Goal: Transaction & Acquisition: Book appointment/travel/reservation

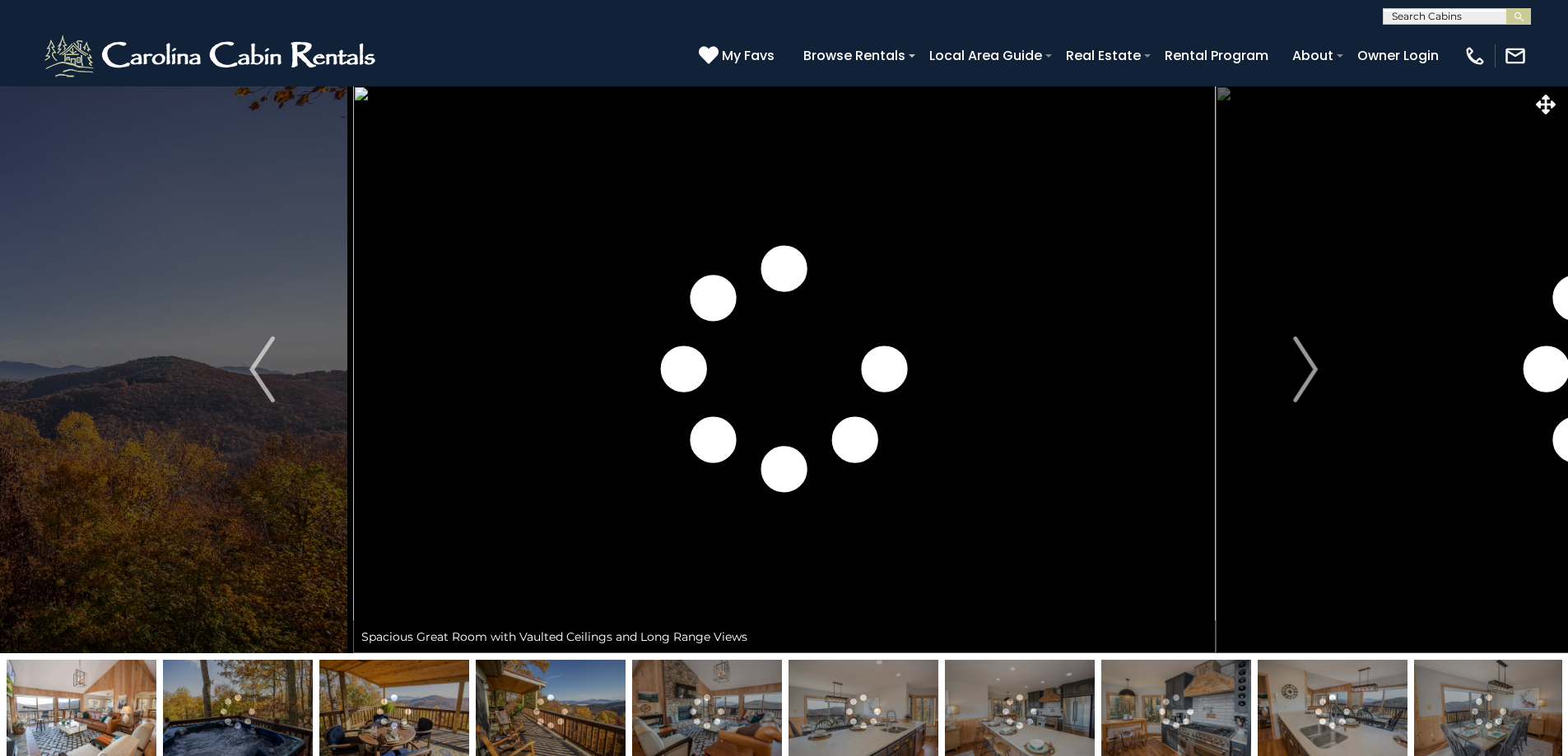
click at [1292, 375] on button "Next" at bounding box center [1305, 369] width 181 height 568
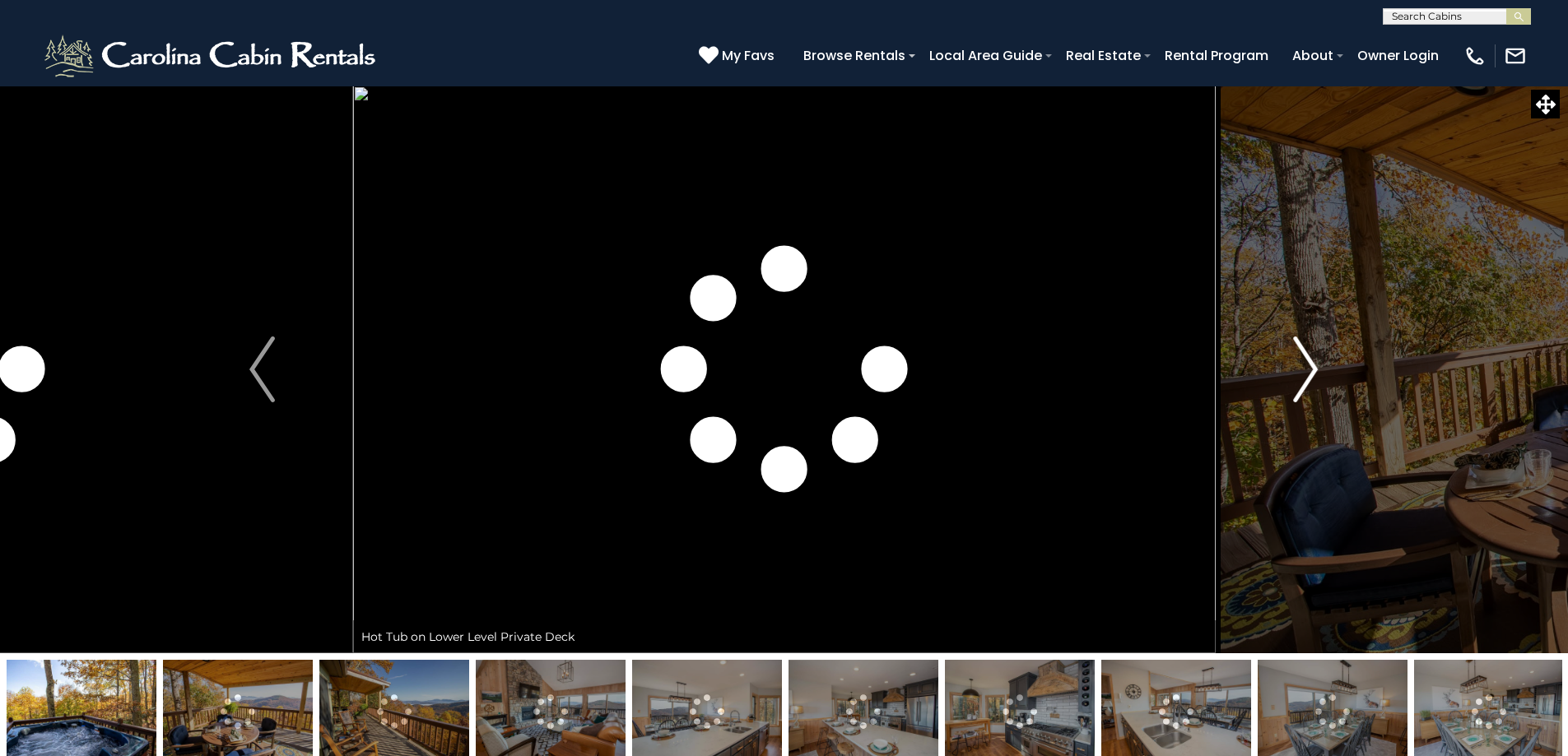
click at [1292, 370] on button "Next" at bounding box center [1305, 369] width 181 height 568
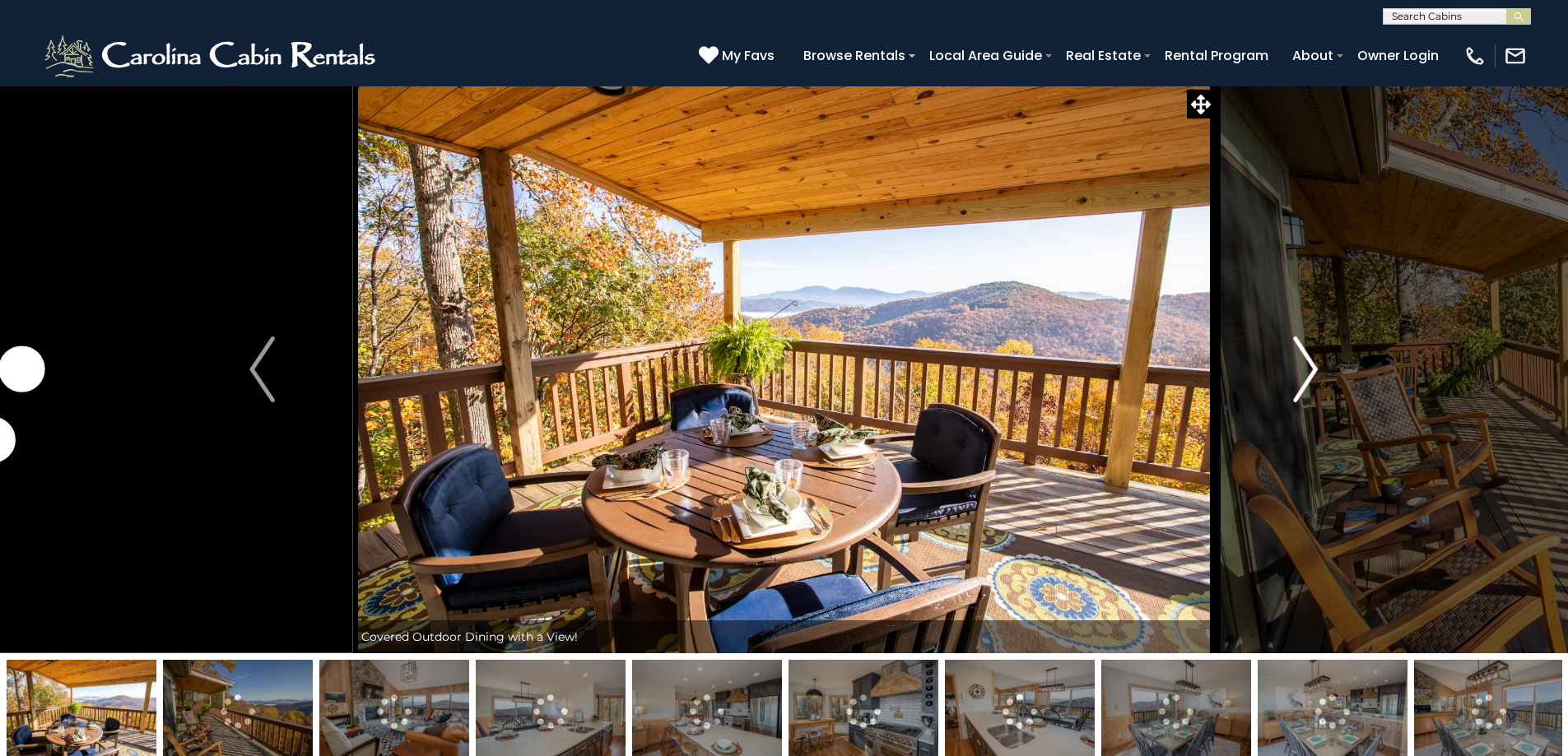
click at [1291, 368] on button "Next" at bounding box center [1305, 369] width 181 height 568
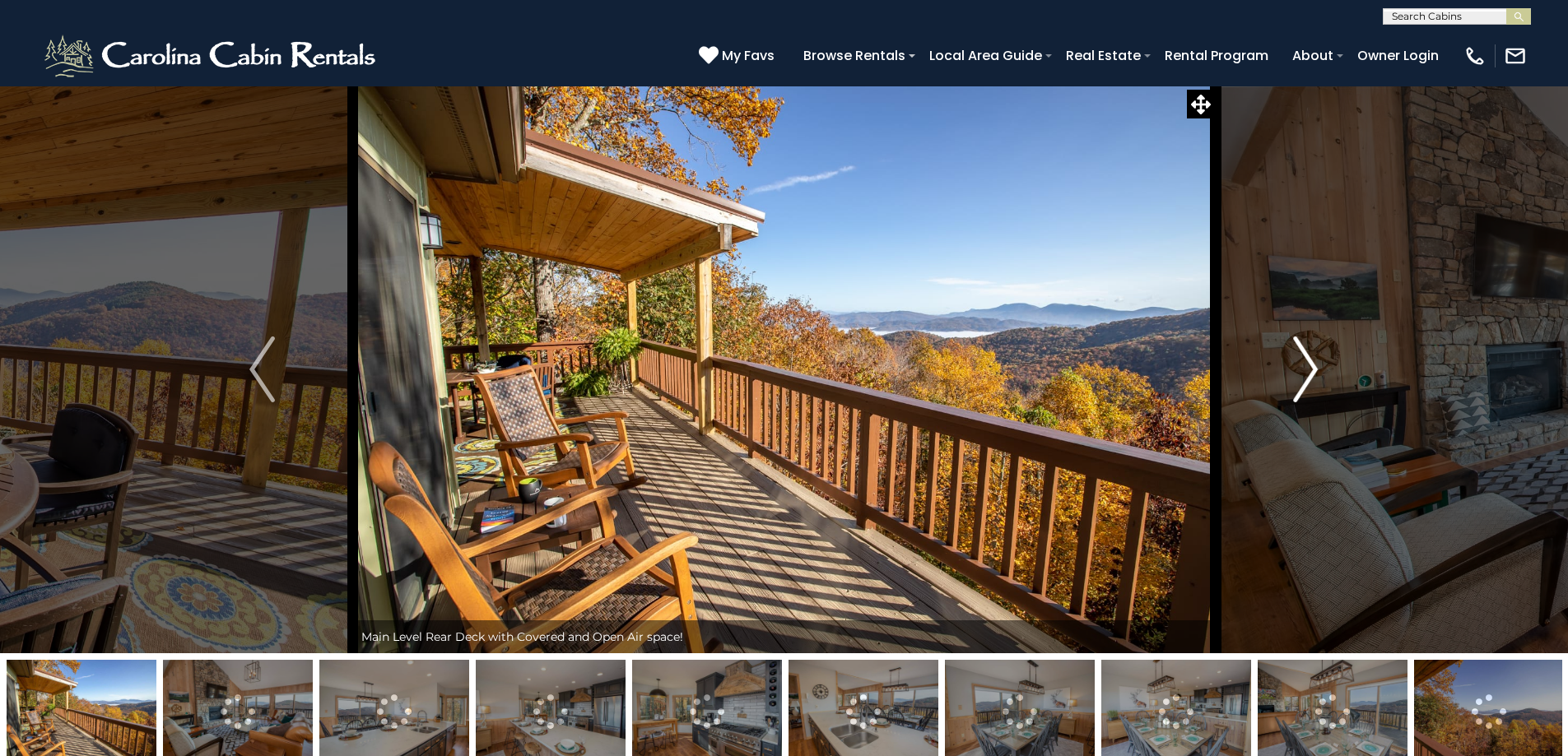
click at [1291, 365] on button "Next" at bounding box center [1305, 369] width 181 height 568
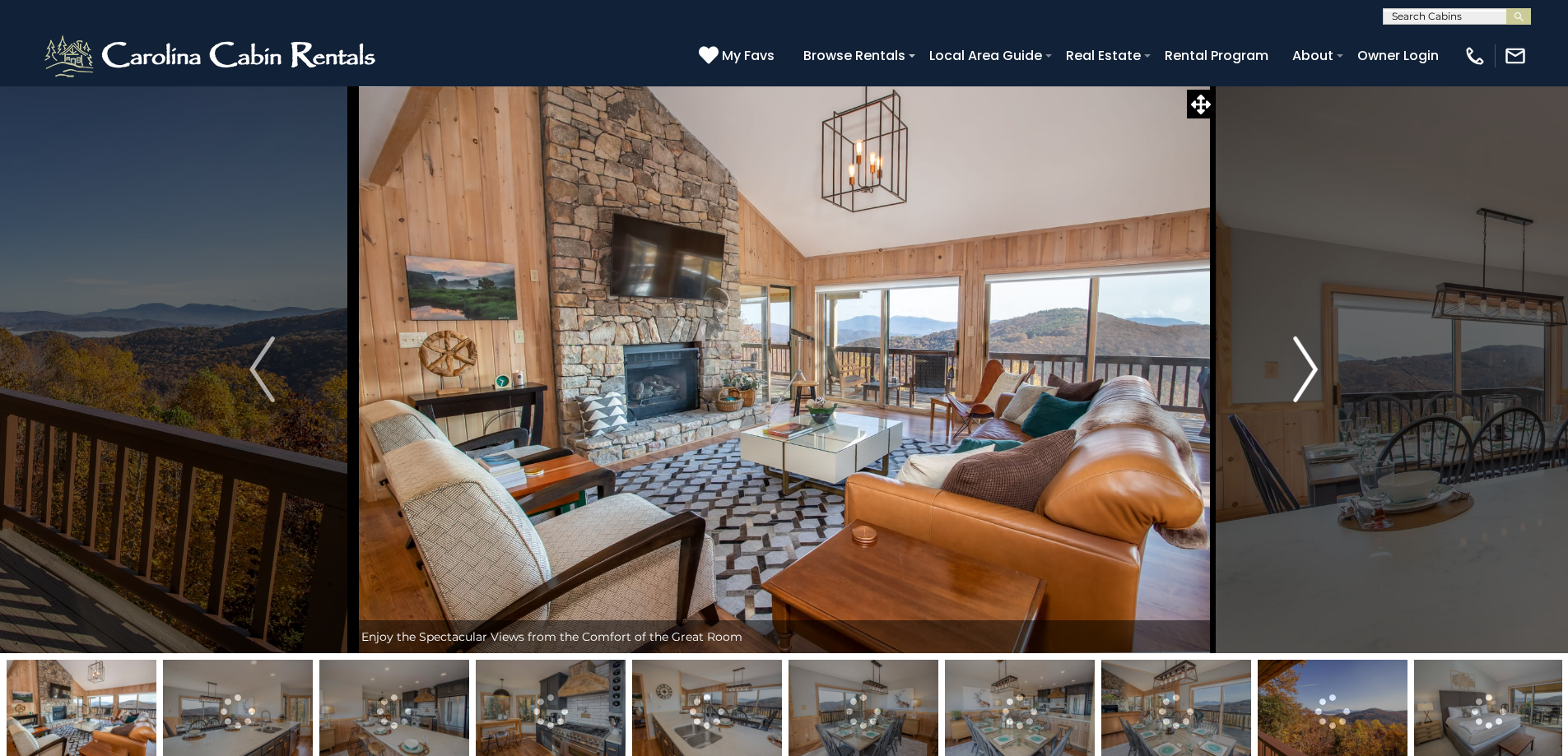
click at [1289, 363] on button "Next" at bounding box center [1305, 369] width 181 height 568
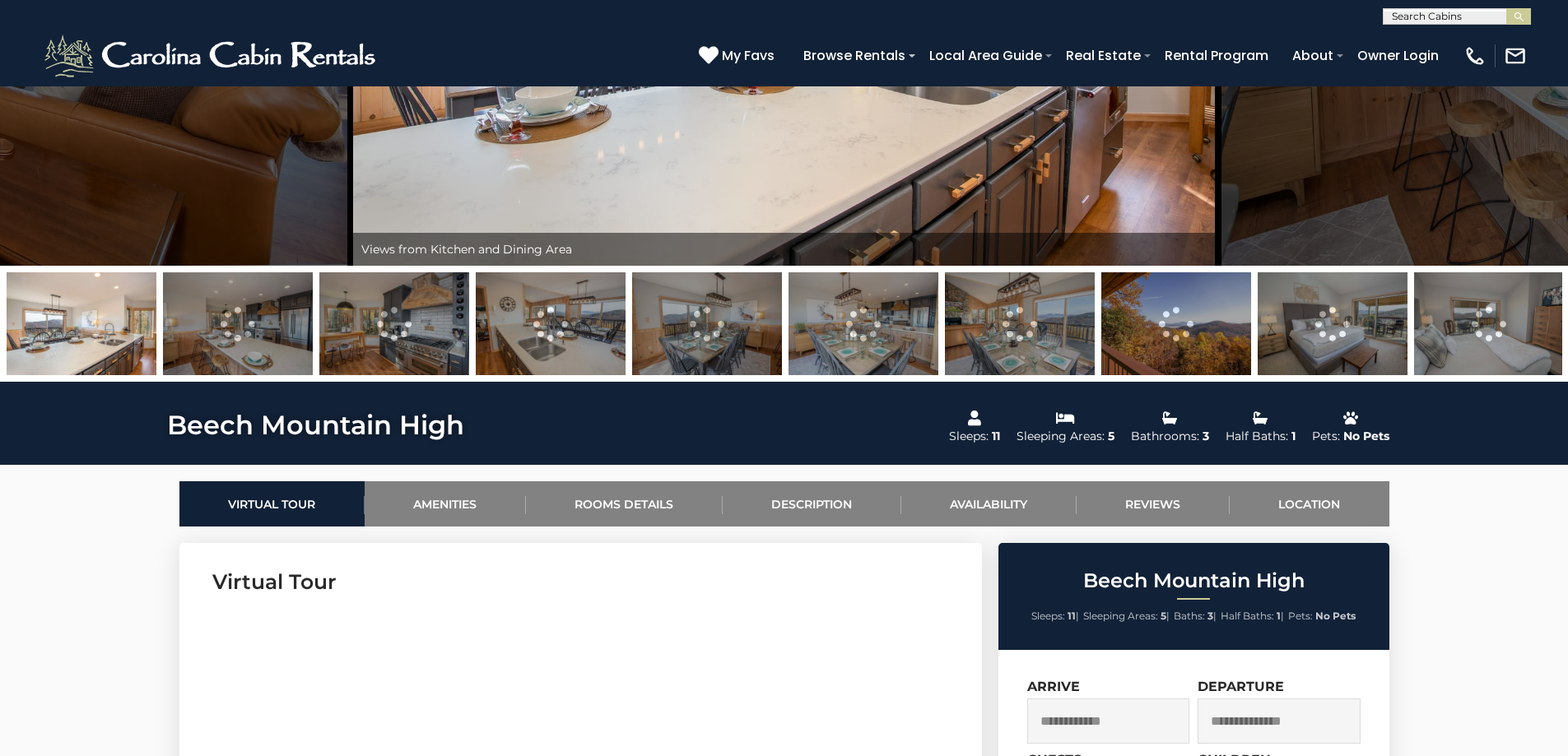
scroll to position [741, 0]
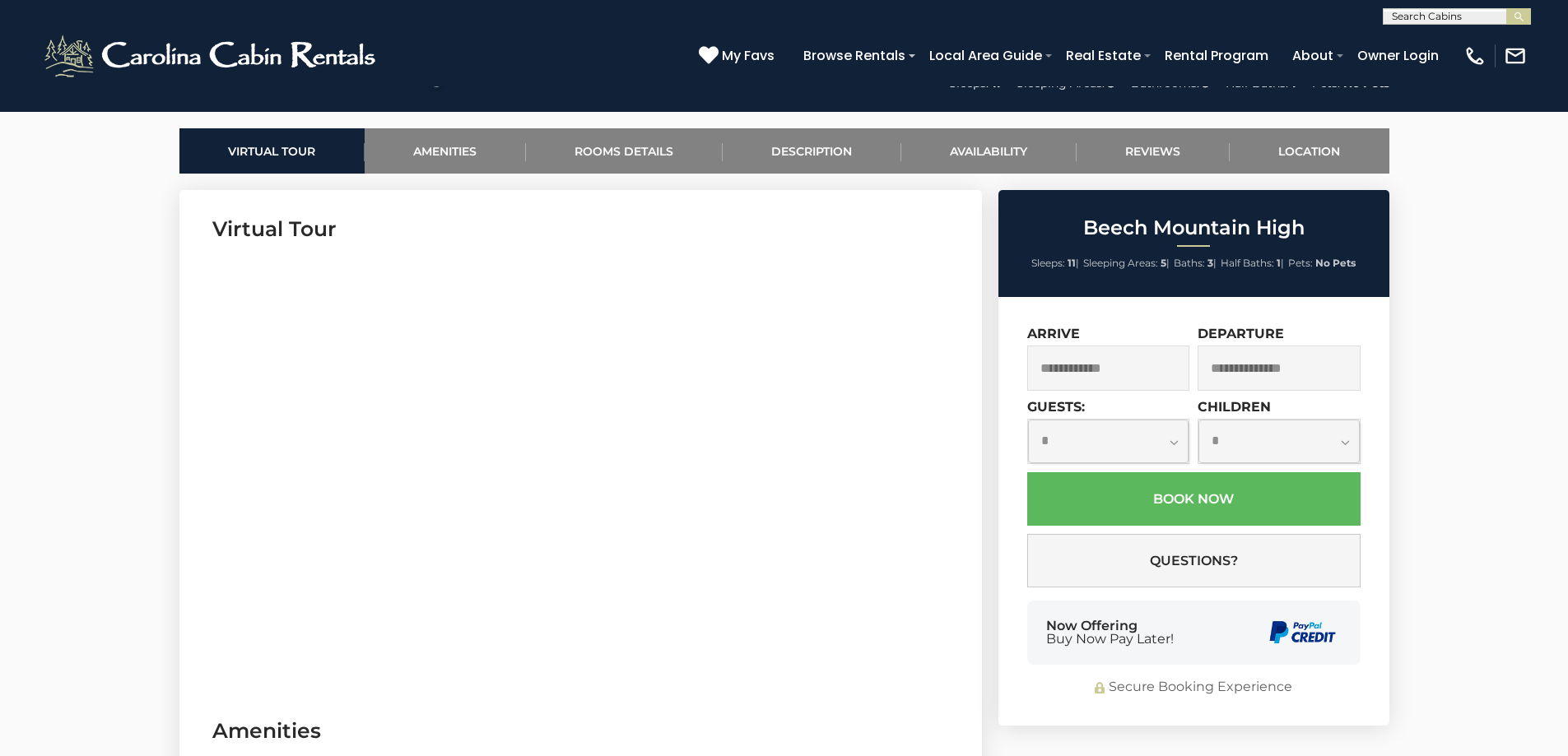
click at [1089, 430] on select "**********" at bounding box center [1109, 441] width 162 height 44
select select "*"
click at [1029, 419] on select "**********" at bounding box center [1109, 441] width 162 height 44
click at [1150, 366] on input "text" at bounding box center [1108, 368] width 163 height 46
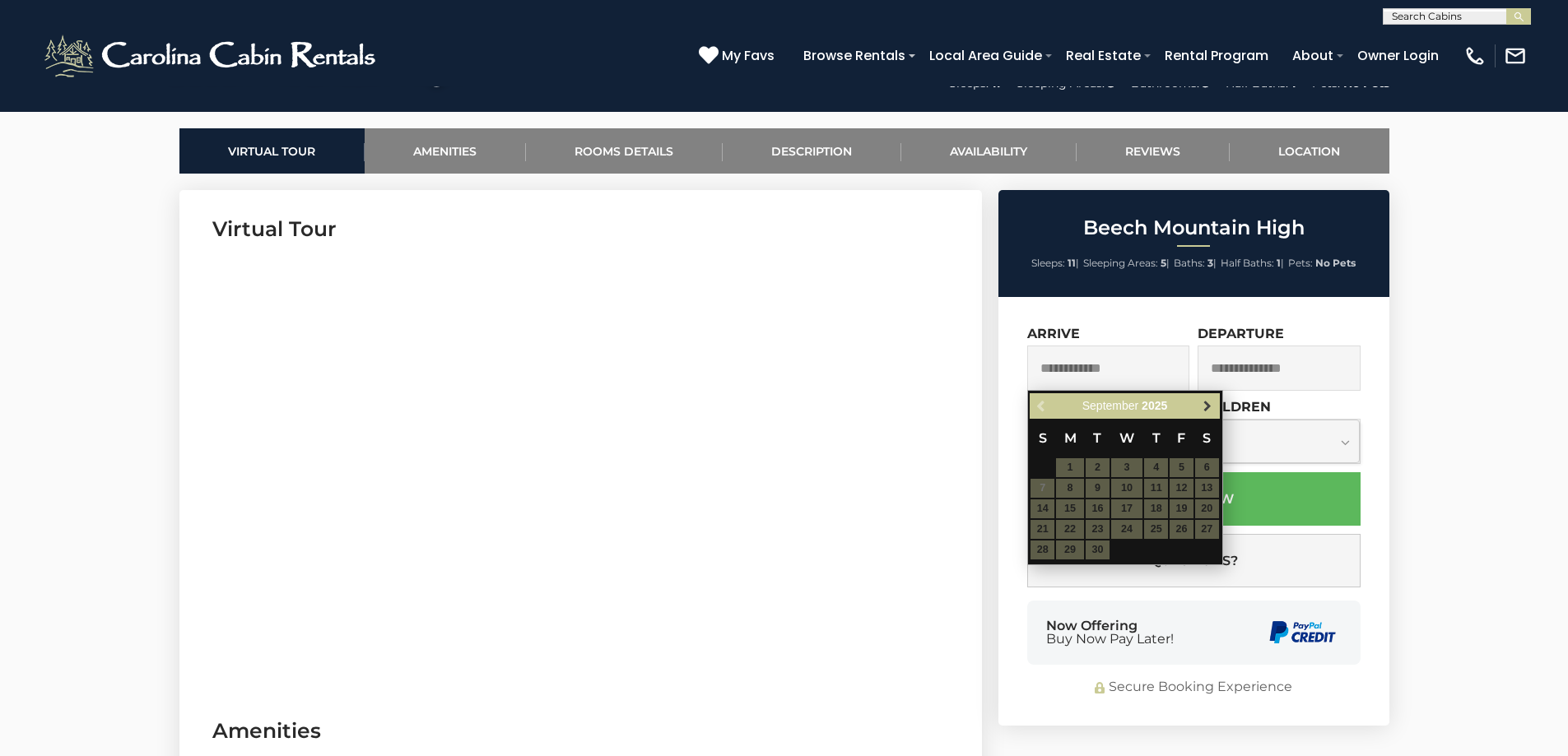
click at [1208, 410] on span "Next" at bounding box center [1207, 406] width 13 height 13
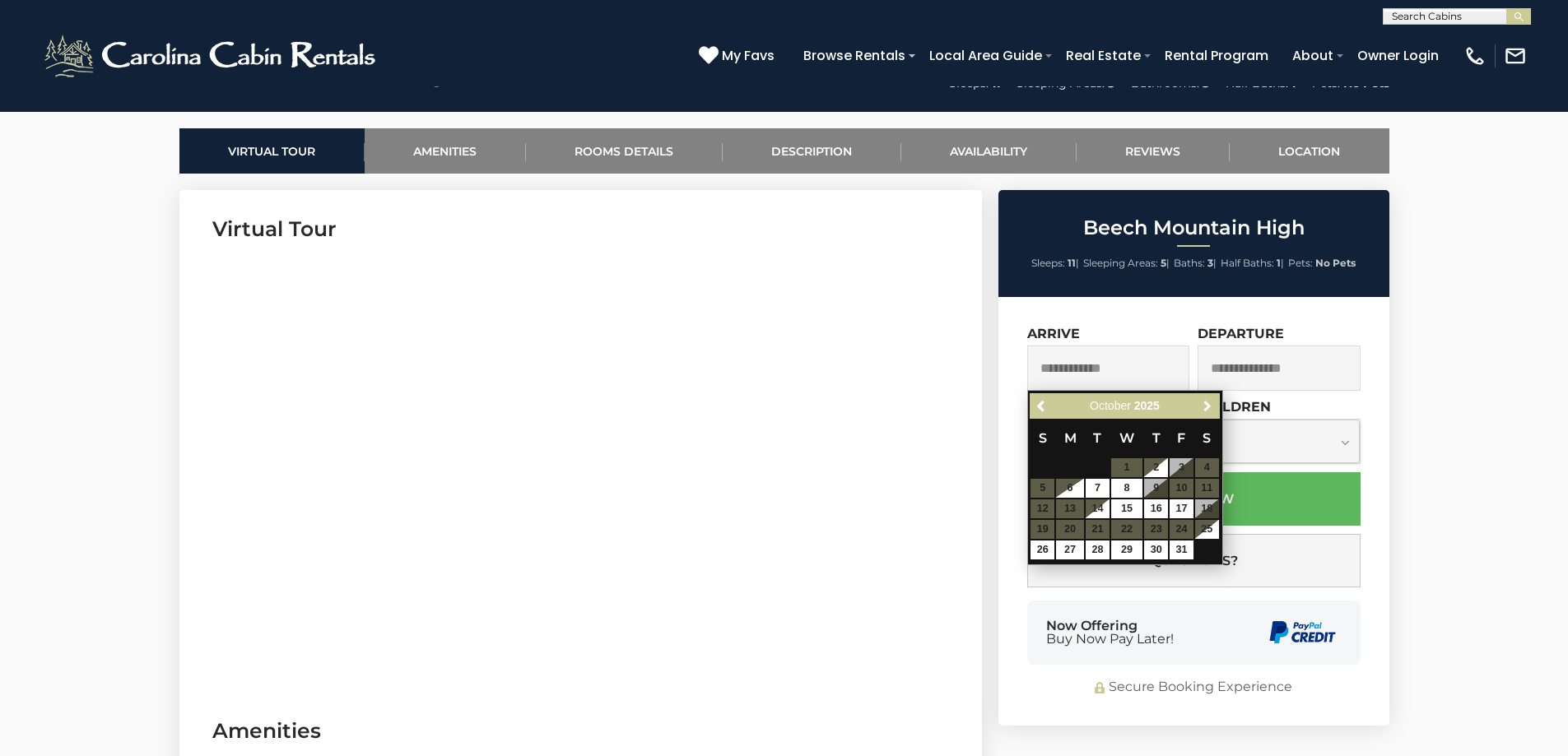
click at [1208, 410] on span "Next" at bounding box center [1207, 406] width 13 height 13
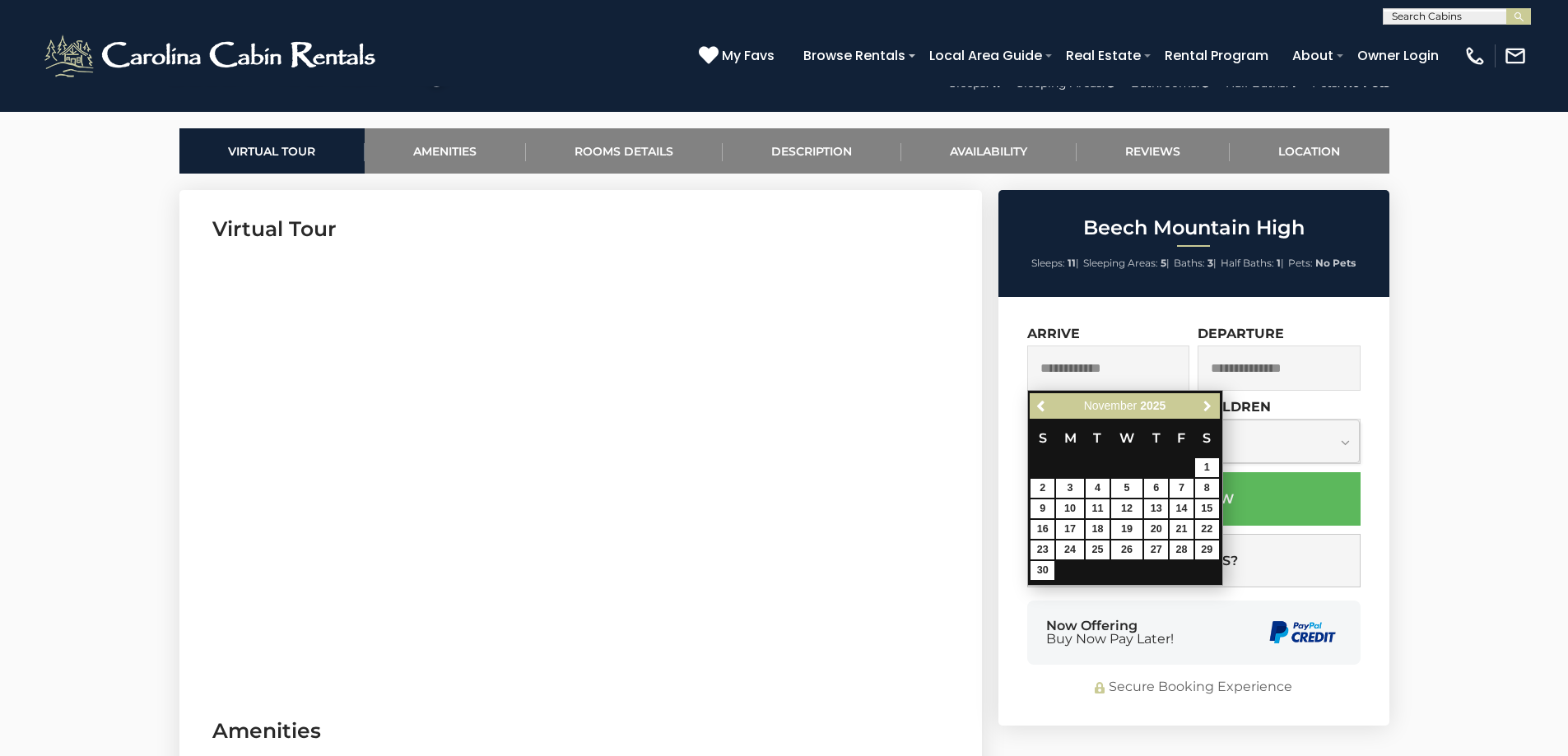
click at [1208, 410] on span "Next" at bounding box center [1207, 406] width 13 height 13
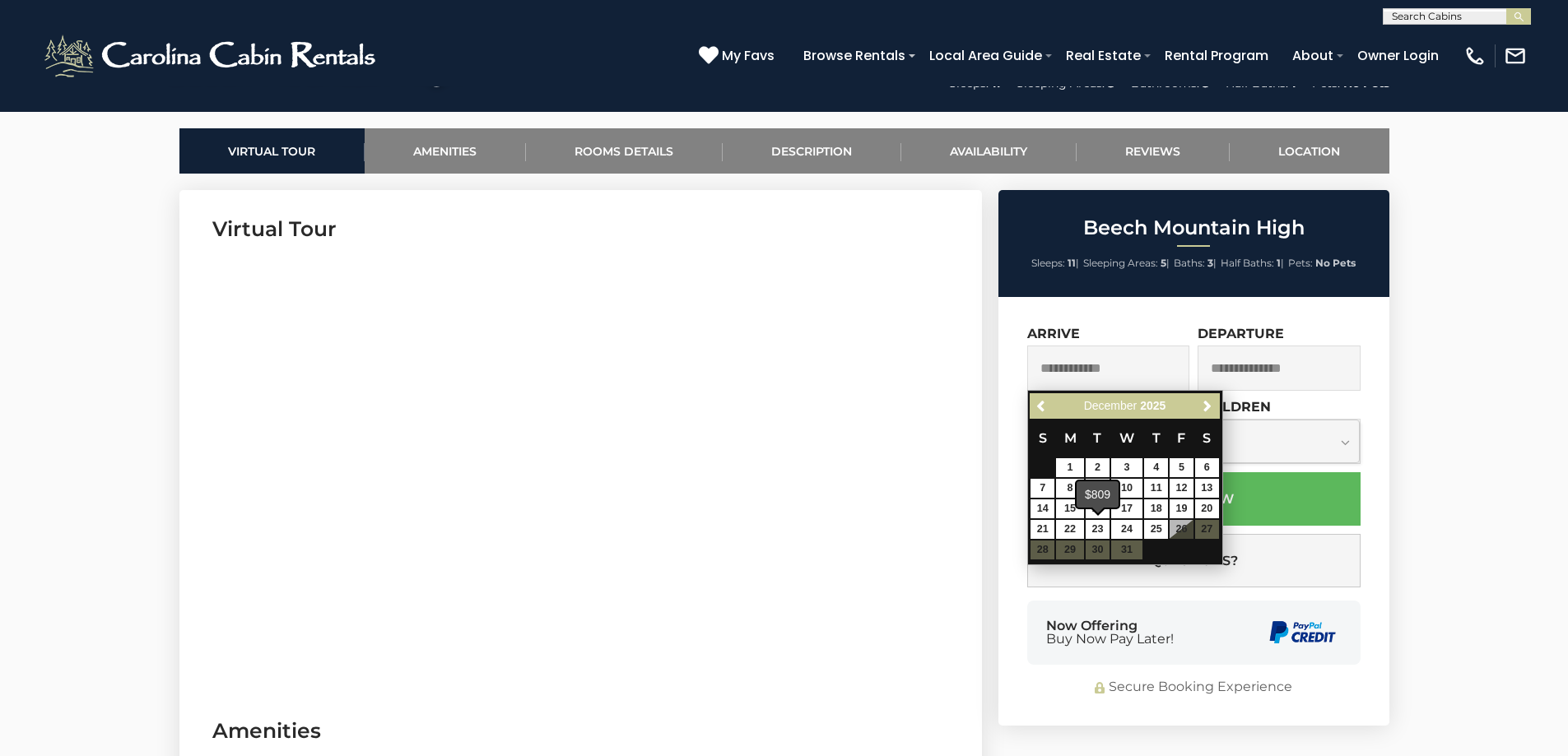
click at [1092, 503] on div "$809" at bounding box center [1098, 494] width 42 height 27
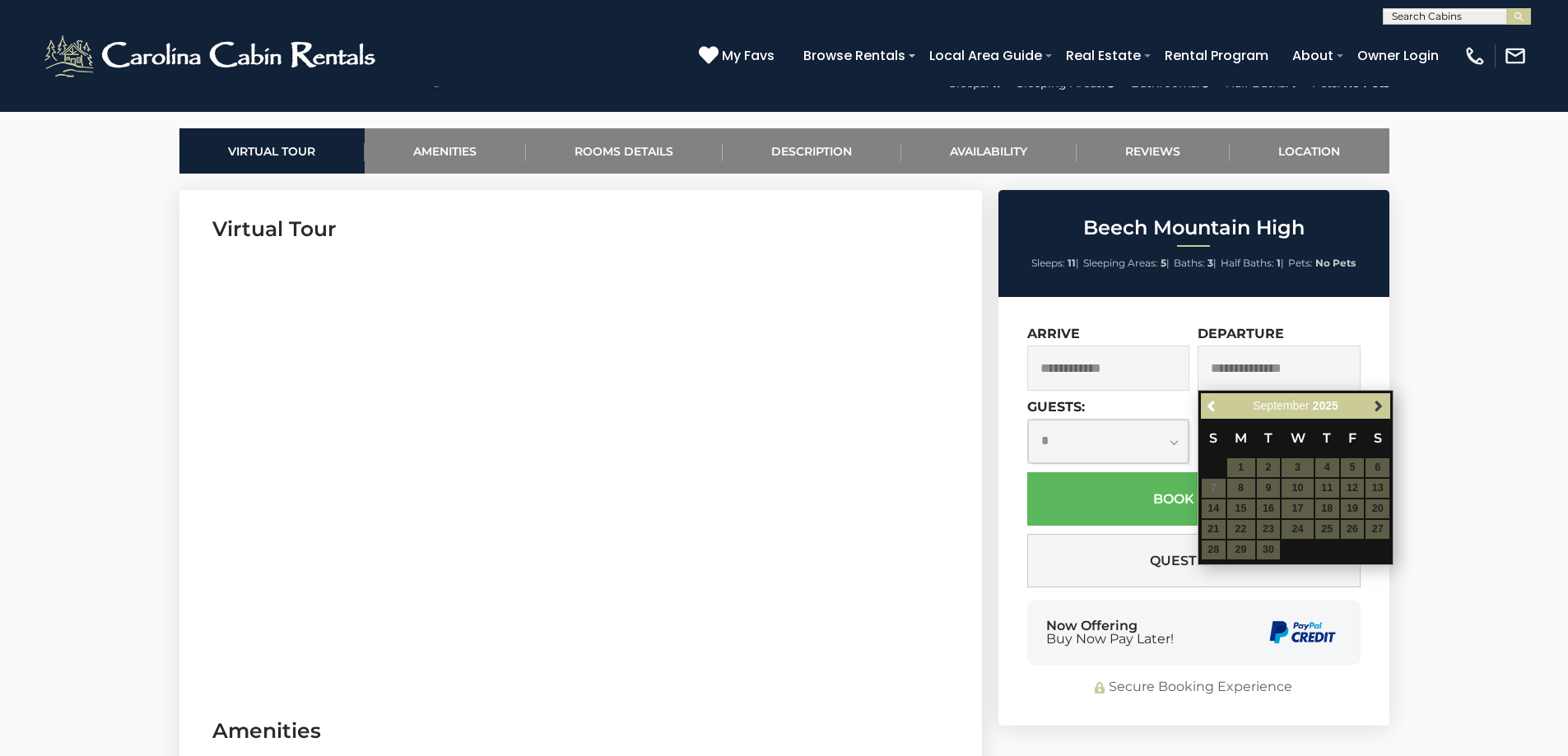
click at [1378, 405] on span "Next" at bounding box center [1379, 406] width 13 height 13
click at [1378, 404] on span "Next" at bounding box center [1379, 406] width 13 height 13
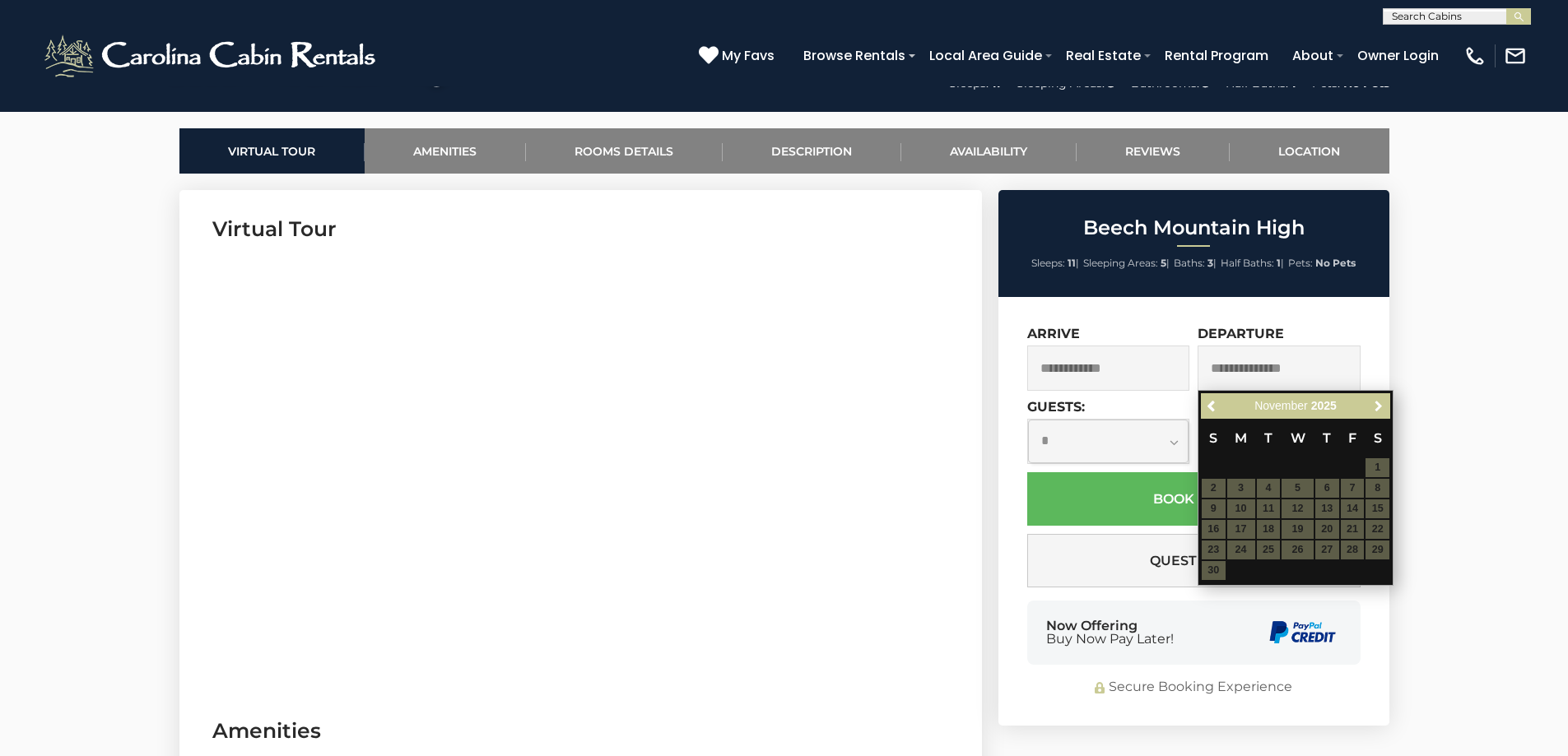
click at [1378, 404] on span "Next" at bounding box center [1379, 406] width 13 height 13
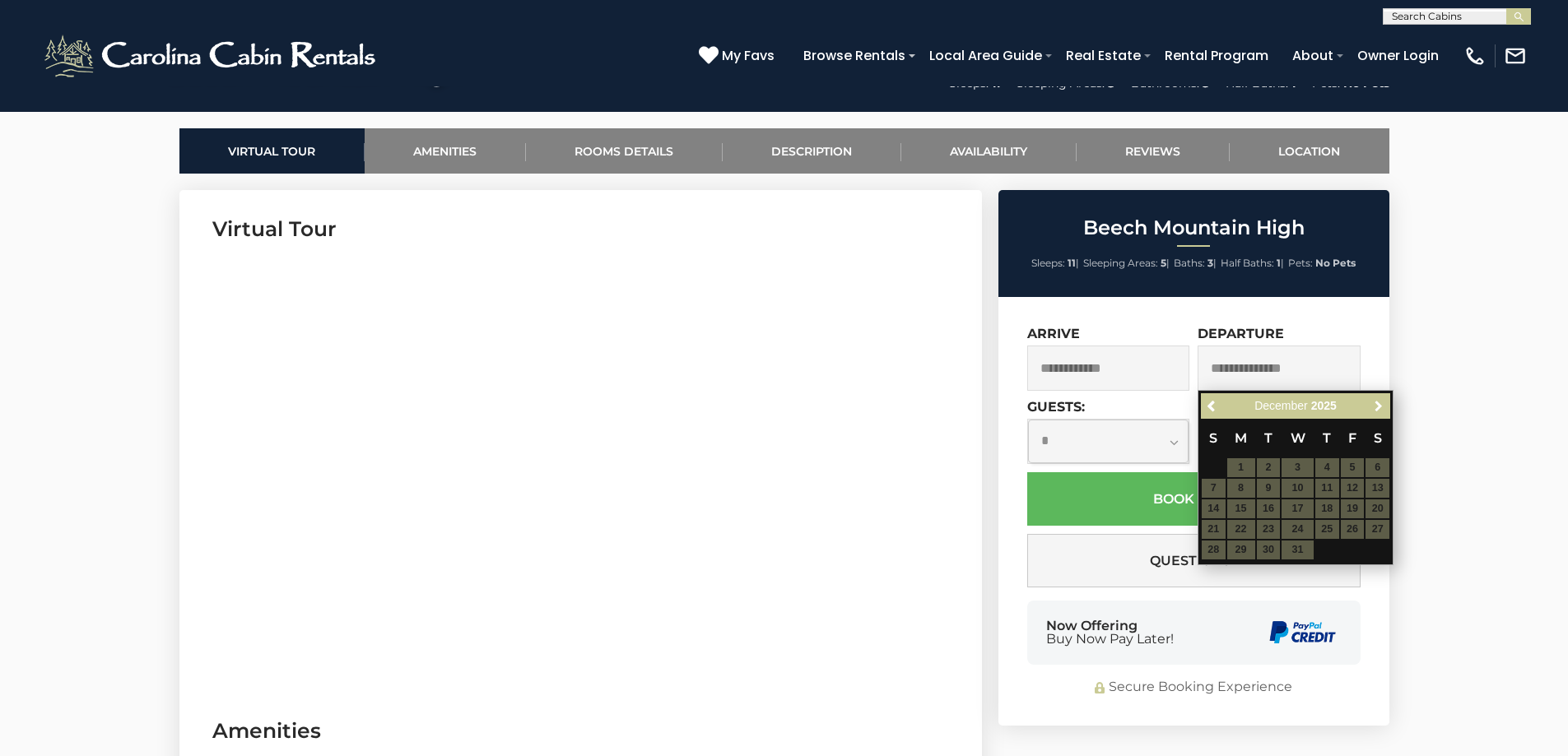
click at [1378, 404] on span "Next" at bounding box center [1379, 406] width 13 height 13
click at [1218, 413] on link "Previous" at bounding box center [1213, 406] width 21 height 21
click at [1121, 381] on input "text" at bounding box center [1108, 368] width 163 height 46
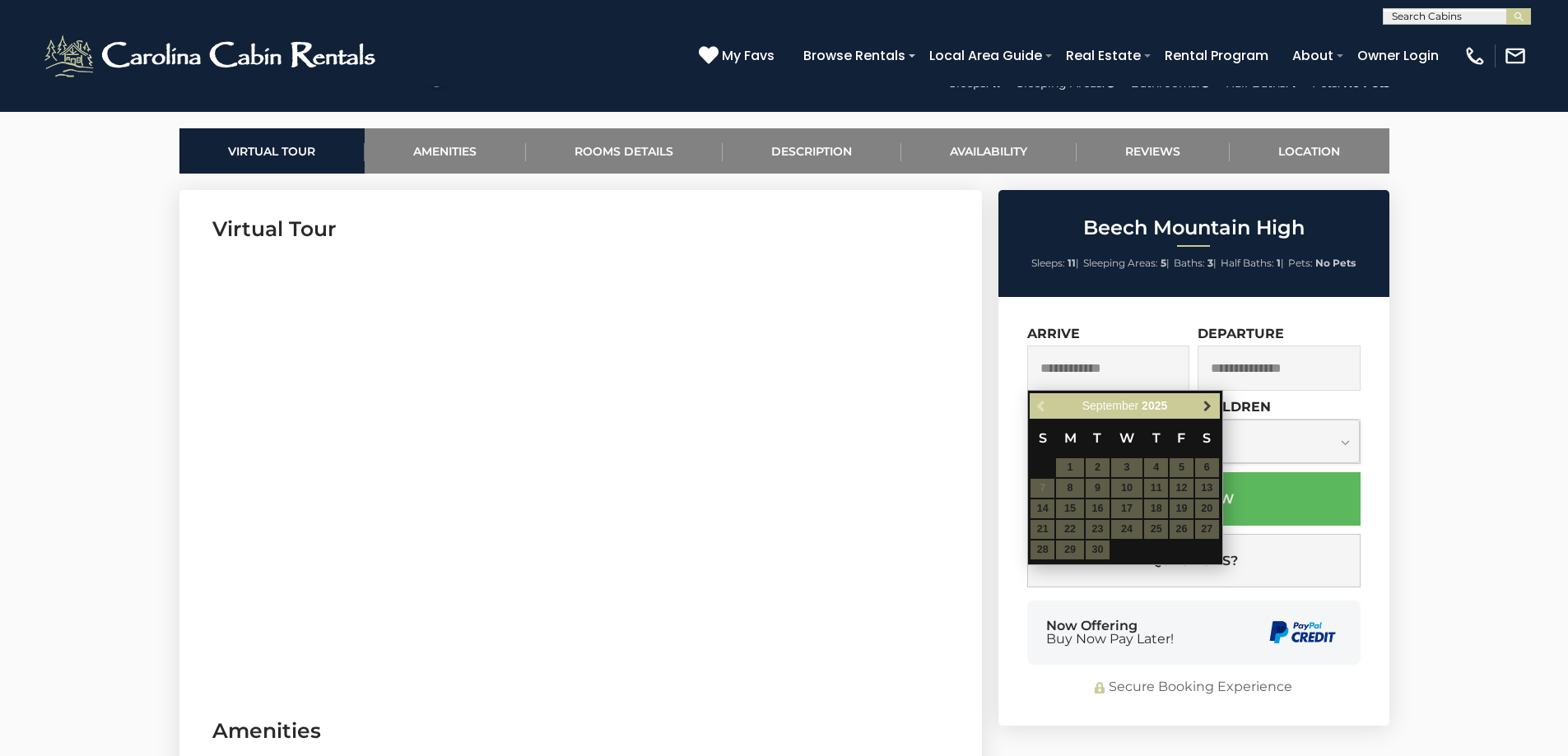
click at [1205, 401] on span "Next" at bounding box center [1207, 406] width 13 height 13
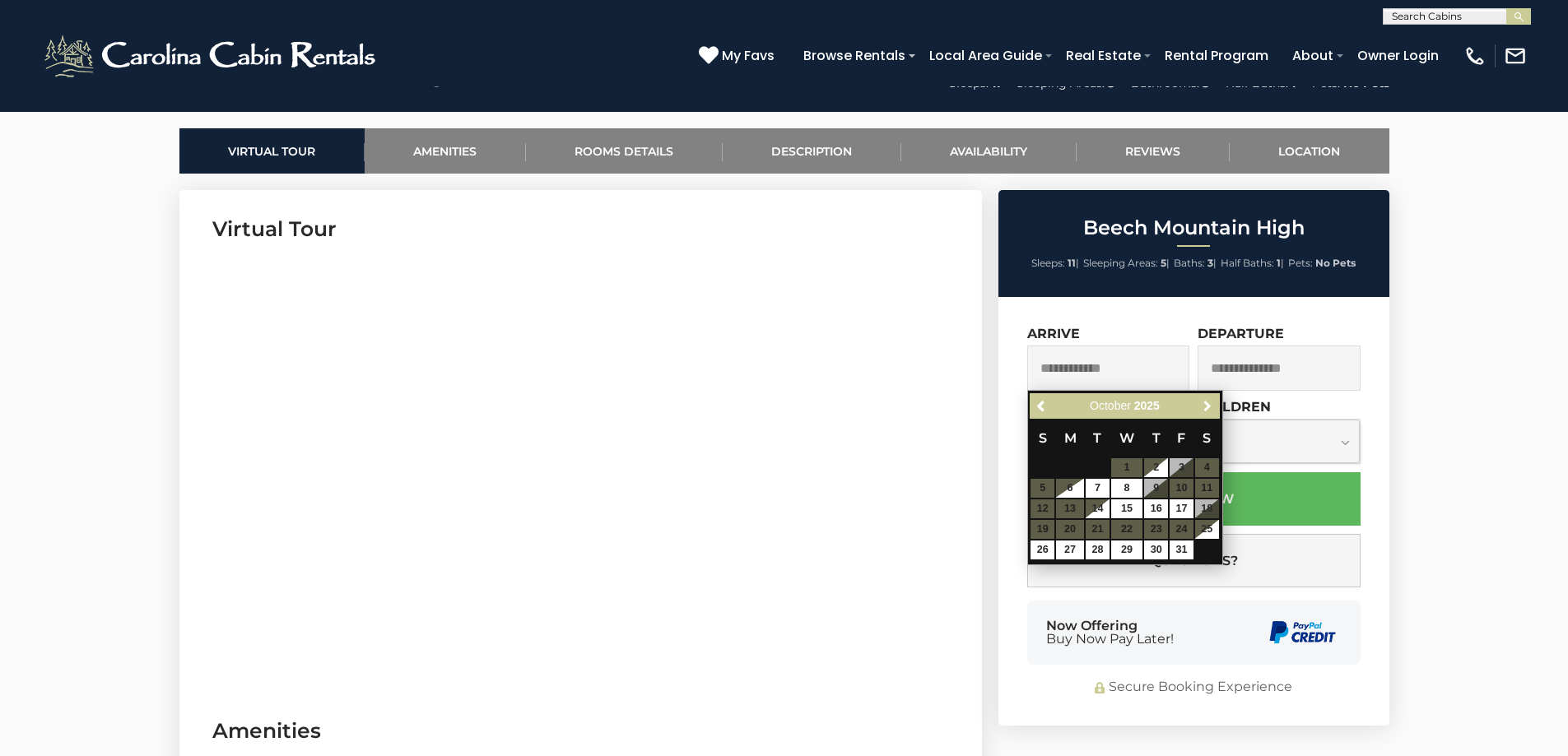
click at [1205, 401] on span "Next" at bounding box center [1207, 406] width 13 height 13
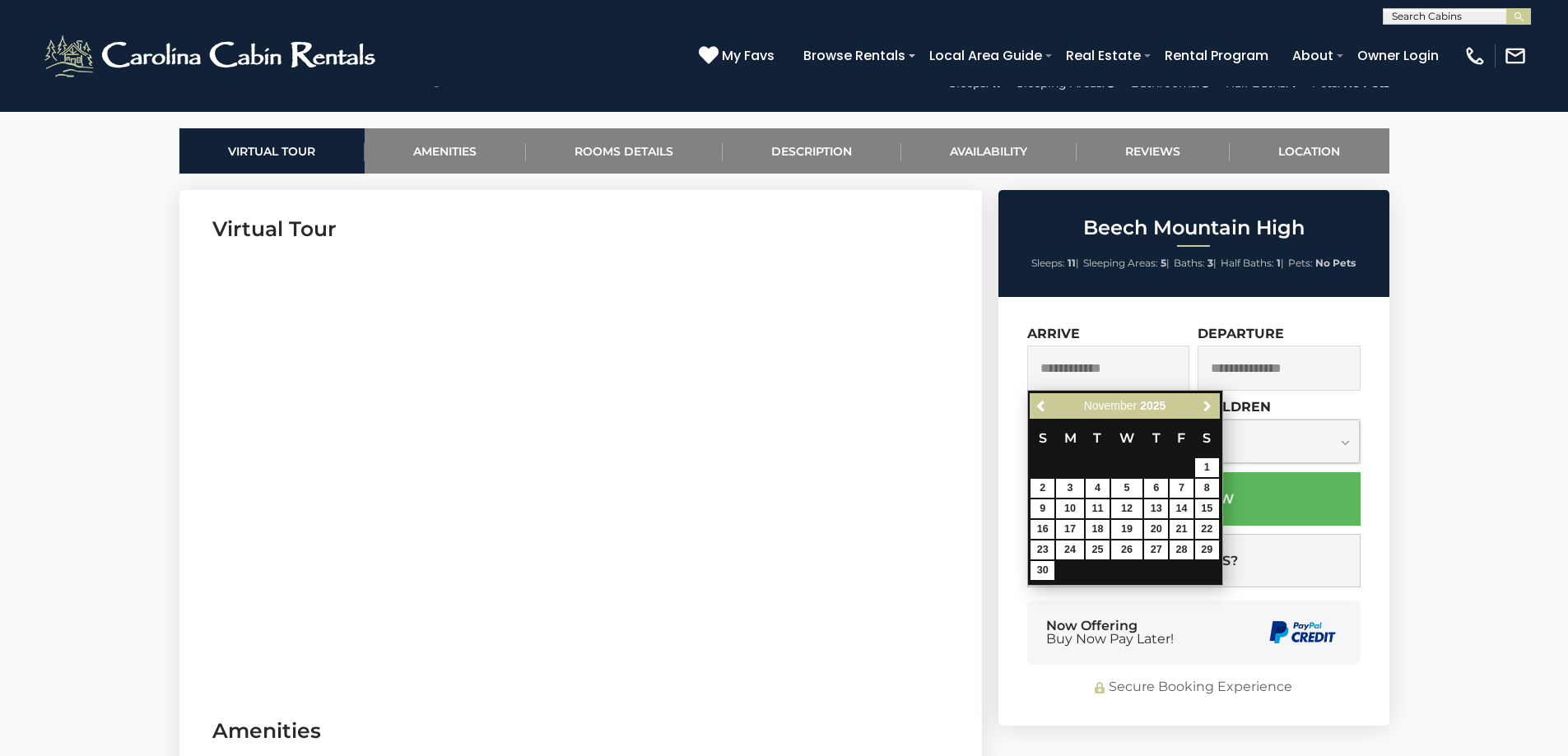
click at [1205, 401] on span "Next" at bounding box center [1207, 406] width 13 height 13
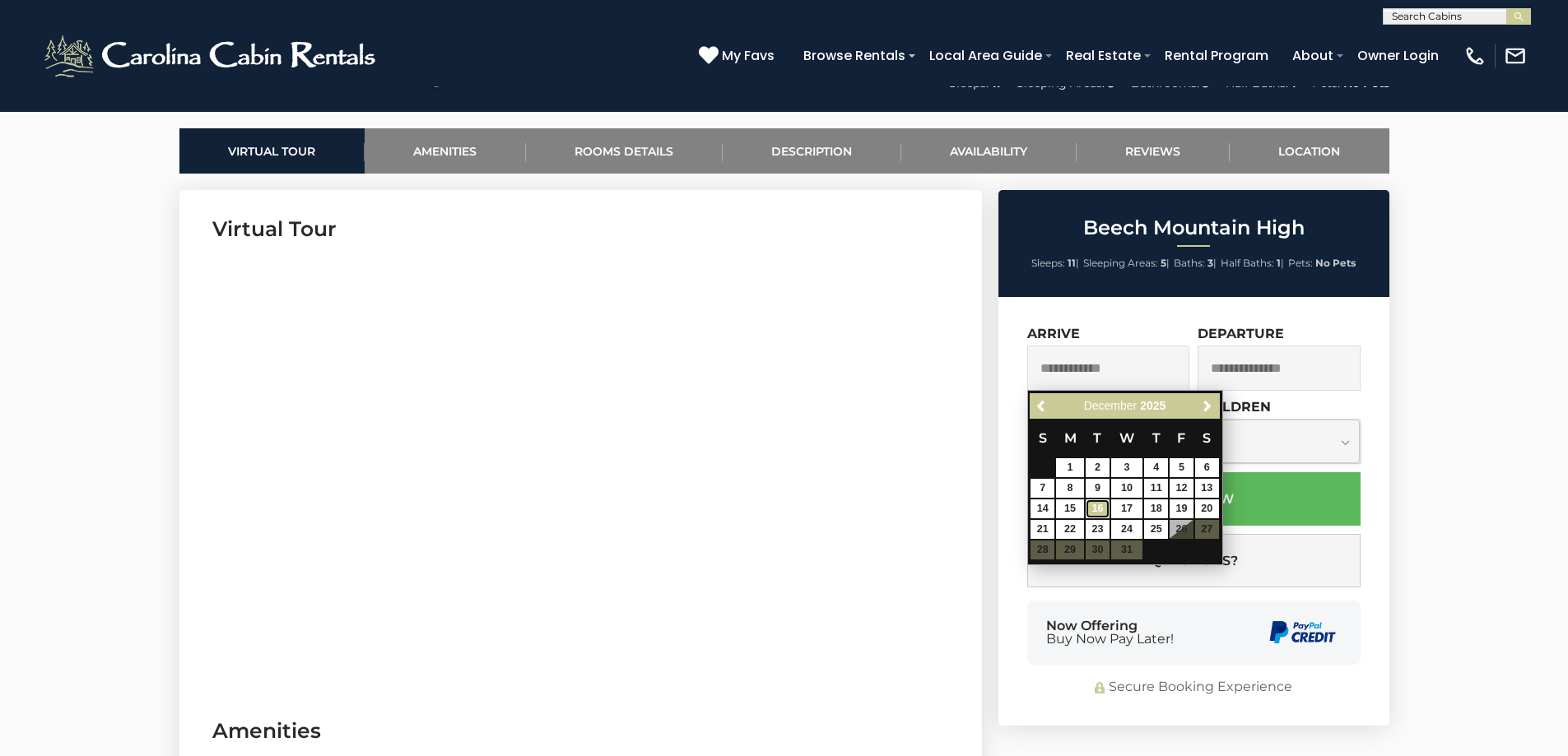
click at [1101, 508] on link "16" at bounding box center [1097, 509] width 24 height 19
type input "**********"
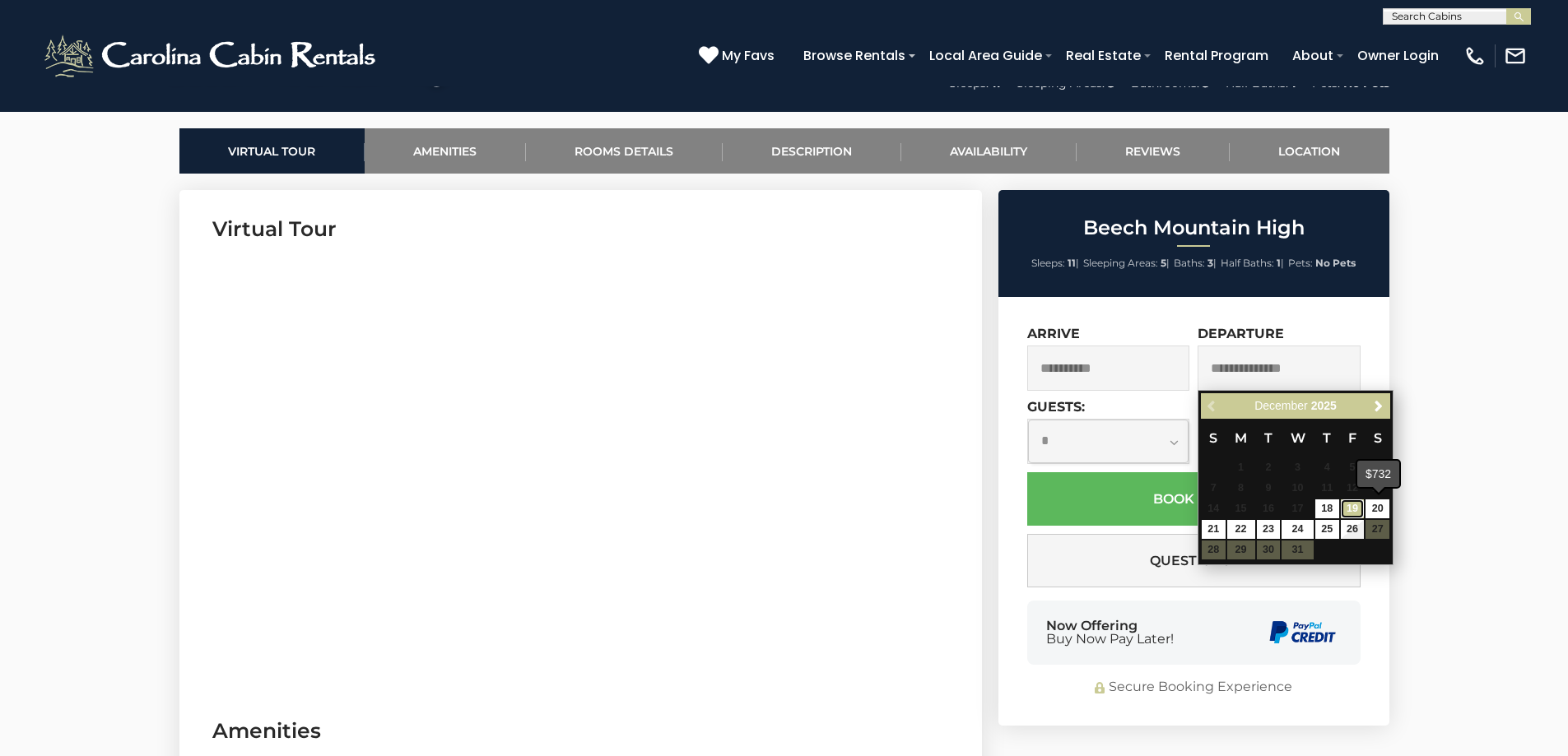
click at [1351, 510] on link "19" at bounding box center [1352, 509] width 24 height 19
type input "**********"
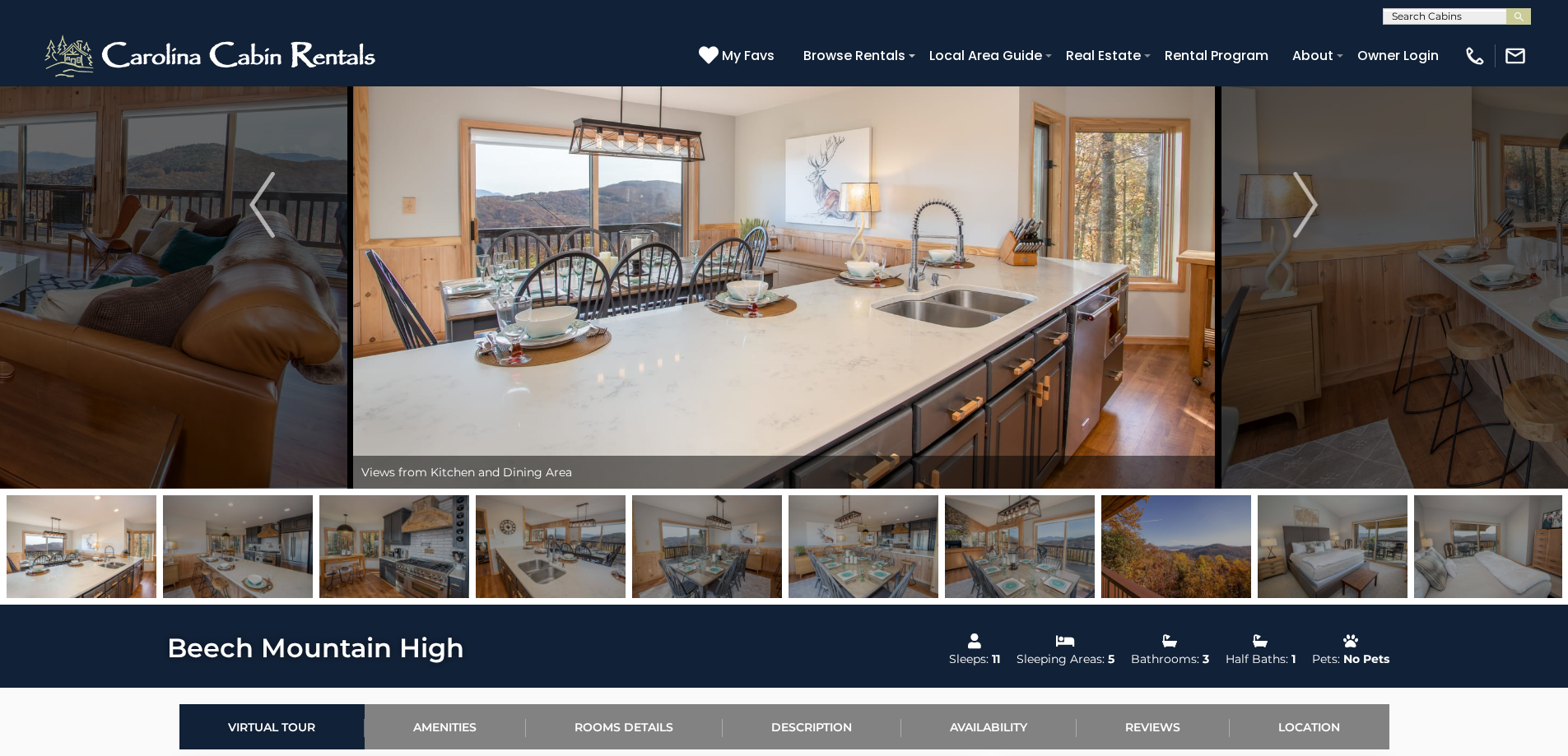
scroll to position [0, 0]
